Goal: Task Accomplishment & Management: Manage account settings

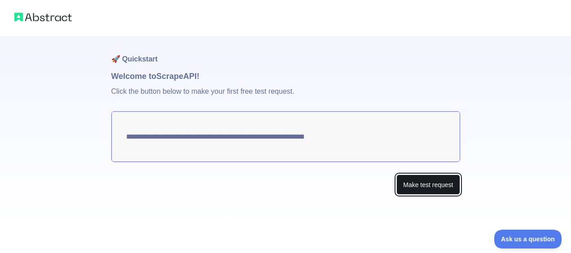
click at [411, 185] on button "Make test request" at bounding box center [427, 185] width 63 height 20
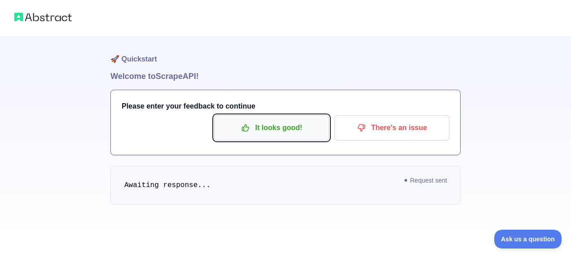
click at [272, 132] on p "It looks good!" at bounding box center [271, 127] width 101 height 15
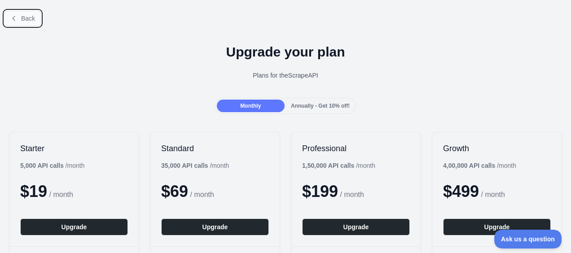
click at [23, 12] on button "Back" at bounding box center [22, 18] width 36 height 15
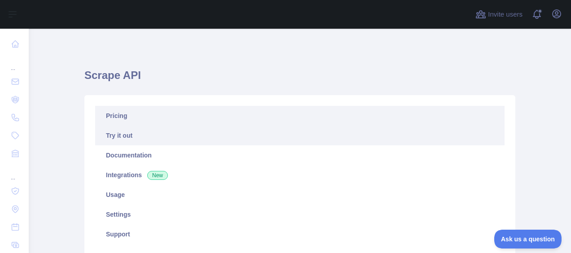
click at [115, 115] on link "Pricing" at bounding box center [299, 116] width 409 height 20
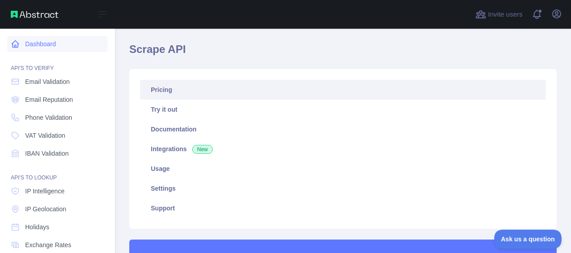
click at [42, 38] on link "Dashboard" at bounding box center [57, 44] width 101 height 16
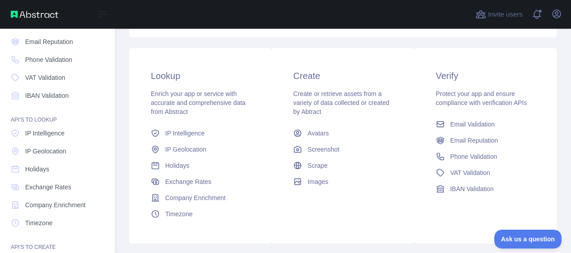
scroll to position [57, 0]
click at [51, 154] on span "IP Geolocation" at bounding box center [45, 152] width 41 height 9
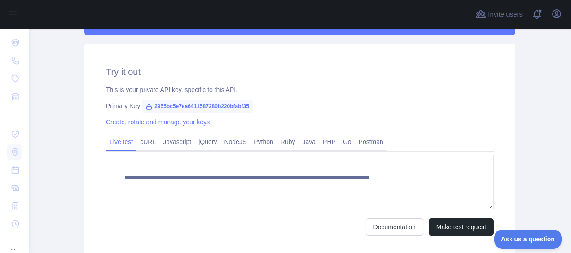
scroll to position [273, 0]
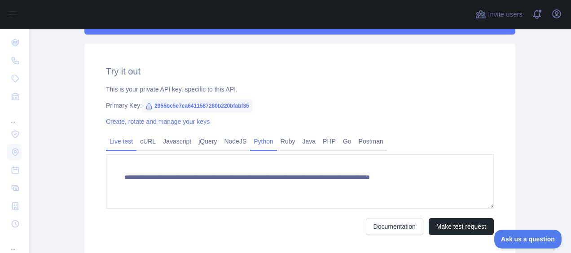
click at [257, 145] on link "Python" at bounding box center [263, 141] width 27 height 14
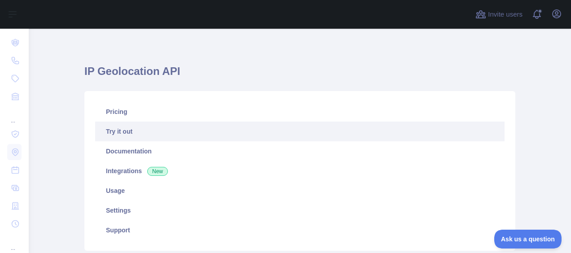
scroll to position [0, 0]
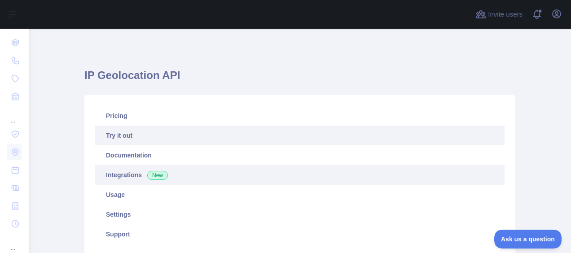
click at [111, 173] on link "Integrations New" at bounding box center [299, 175] width 409 height 20
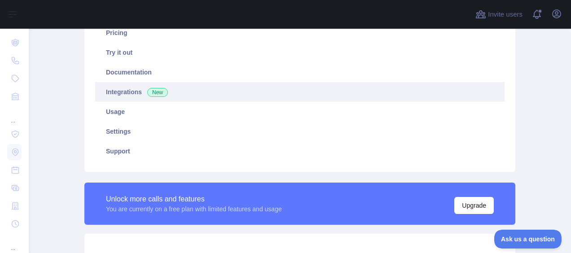
scroll to position [79, 0]
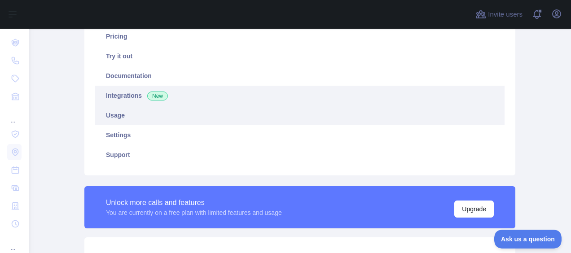
click at [108, 119] on link "Usage" at bounding box center [299, 115] width 409 height 20
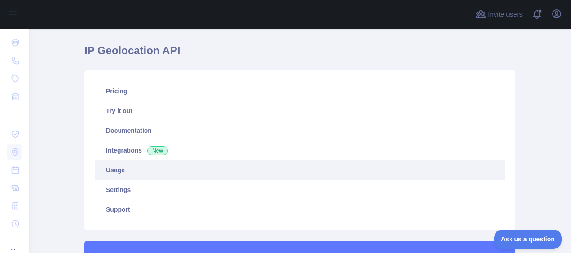
scroll to position [22, 0]
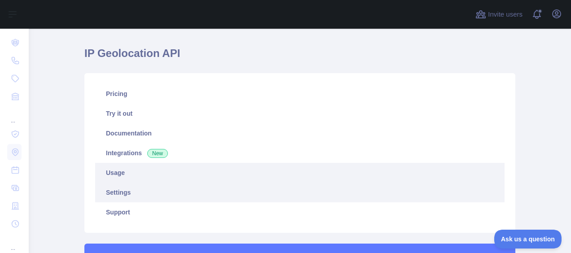
click at [113, 188] on link "Settings" at bounding box center [299, 193] width 409 height 20
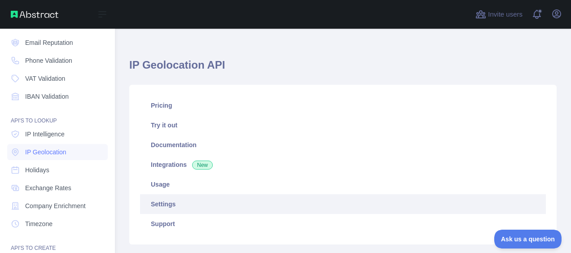
scroll to position [142, 0]
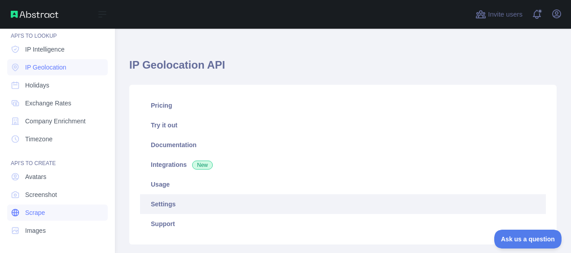
click at [41, 213] on span "Scrape" at bounding box center [35, 212] width 20 height 9
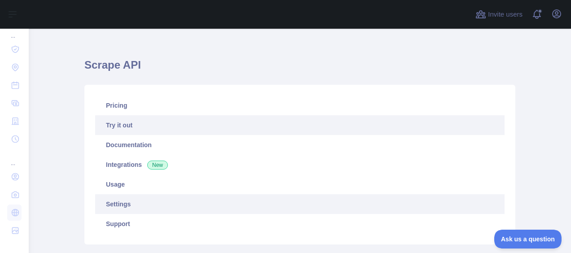
click at [114, 204] on link "Settings" at bounding box center [299, 204] width 409 height 20
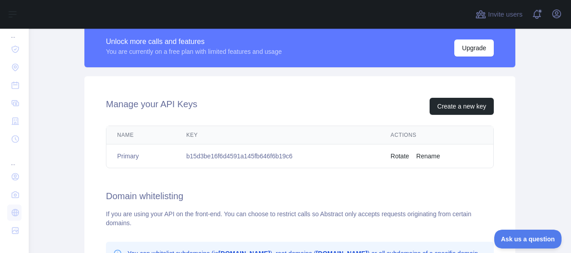
scroll to position [240, 0]
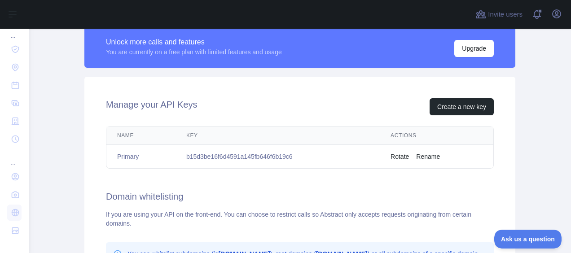
click at [251, 155] on td "b15d3be16f6d4591a145fb646f6b19c6" at bounding box center [277, 157] width 204 height 24
copy td "b15d3be16f6d4591a145fb646f6b19c6"
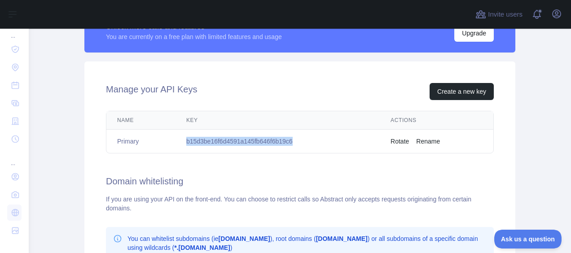
scroll to position [256, 0]
click at [291, 140] on td "b15d3be16f6d4591a145fb646f6b19c6" at bounding box center [277, 141] width 204 height 24
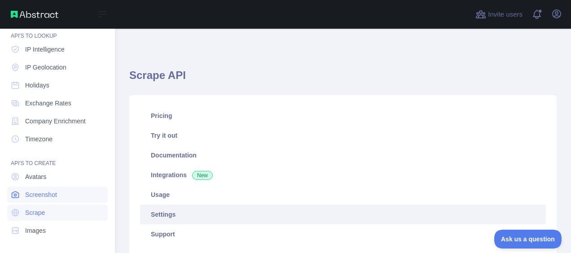
scroll to position [0, 0]
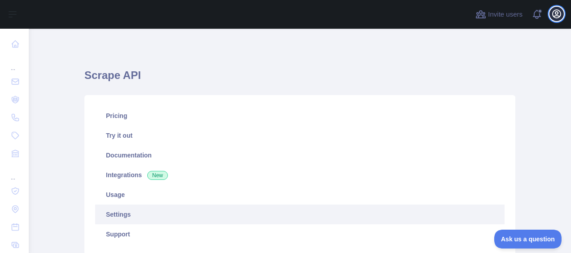
click at [556, 17] on icon "button" at bounding box center [556, 14] width 11 height 11
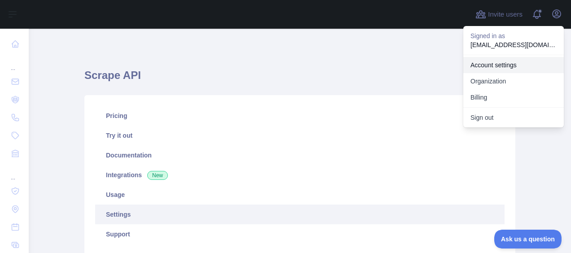
click at [490, 69] on link "Account settings" at bounding box center [513, 65] width 101 height 16
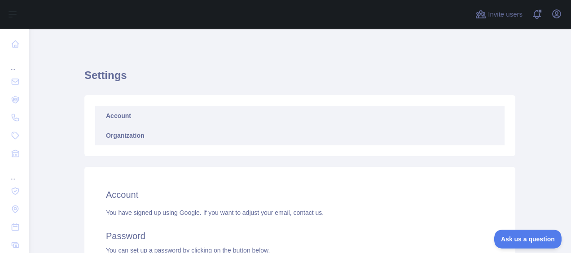
click at [145, 139] on link "Organization" at bounding box center [299, 136] width 409 height 20
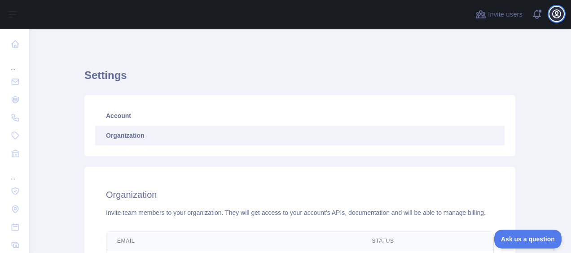
click at [553, 11] on icon "button" at bounding box center [556, 14] width 11 height 11
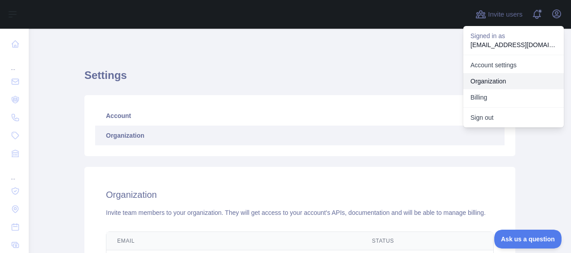
click at [490, 83] on link "Organization" at bounding box center [513, 81] width 101 height 16
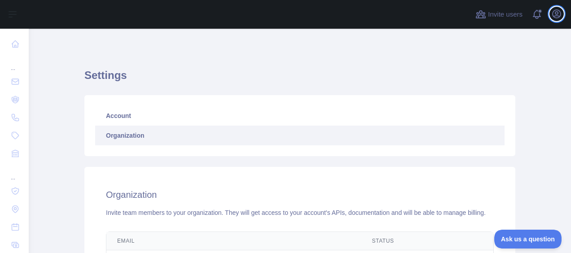
scroll to position [131, 0]
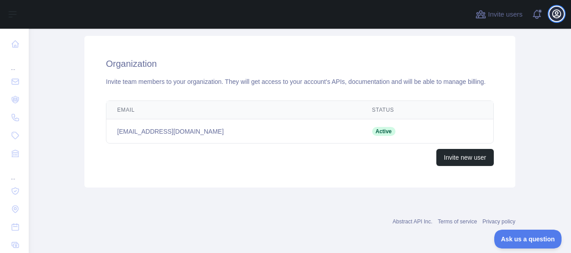
click at [556, 14] on icon "button" at bounding box center [557, 14] width 8 height 8
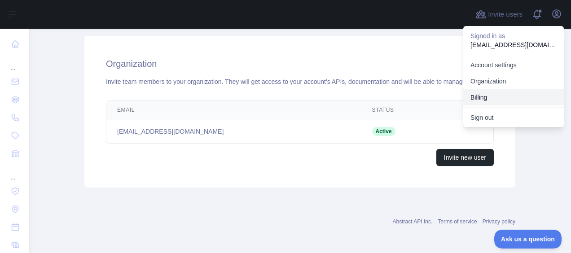
click at [481, 96] on button "Billing" at bounding box center [513, 97] width 101 height 16
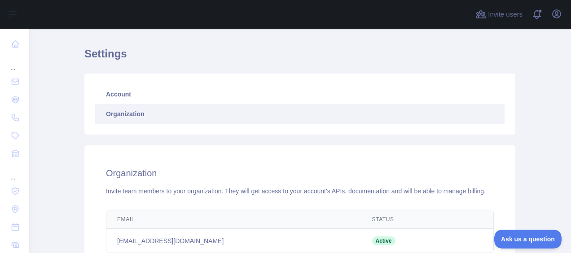
scroll to position [0, 0]
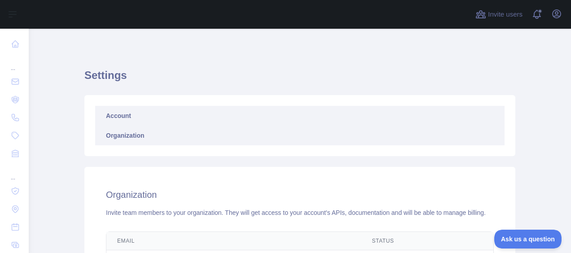
click at [258, 112] on link "Account" at bounding box center [299, 116] width 409 height 20
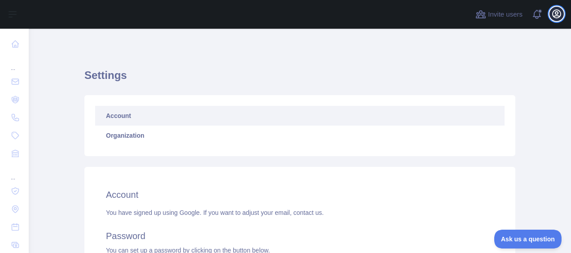
click at [557, 13] on icon "button" at bounding box center [556, 14] width 11 height 11
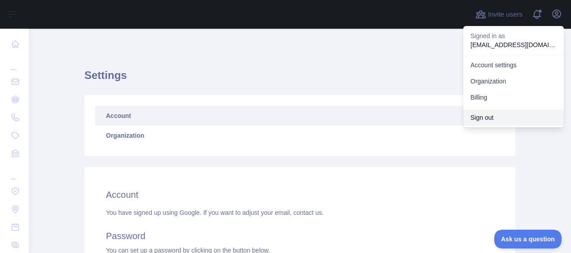
click at [491, 117] on button "Sign out" at bounding box center [513, 118] width 101 height 16
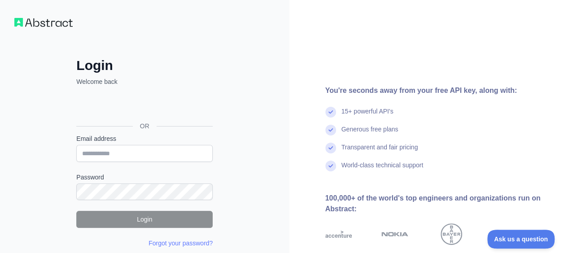
drag, startPoint x: 215, startPoint y: 107, endPoint x: 47, endPoint y: 114, distance: 168.5
click at [47, 114] on div "Login Welcome back OR Email address Password Login Forgot your password? Please…" at bounding box center [145, 171] width 290 height 342
click at [276, 118] on div "Login Welcome back OR Email address Password Login Forgot your password? Please…" at bounding box center [145, 171] width 290 height 342
